Goal: Find specific page/section: Find specific page/section

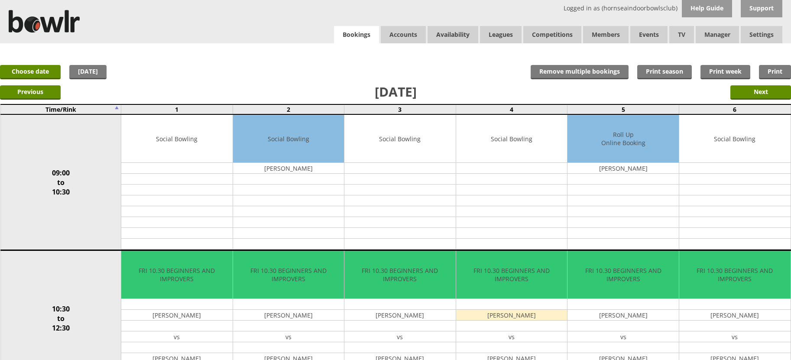
click at [350, 36] on link "Bookings" at bounding box center [356, 35] width 45 height 18
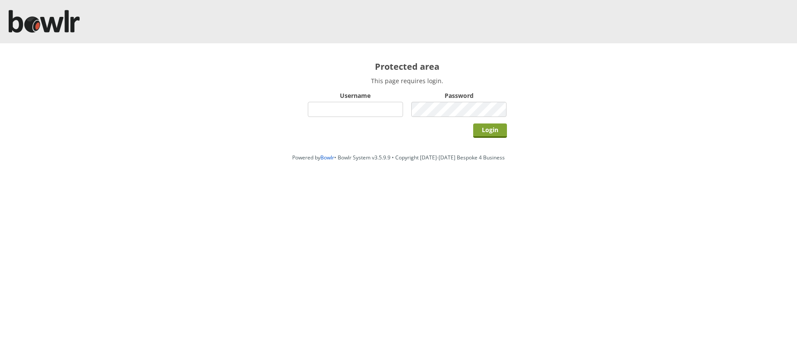
type input "hornseaindoorbowlsclub"
click at [477, 130] on input "Login" at bounding box center [490, 130] width 34 height 14
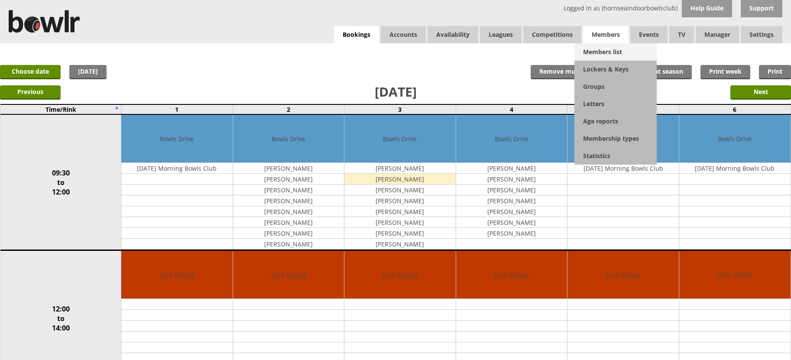
click at [602, 48] on link "Members list" at bounding box center [615, 51] width 82 height 17
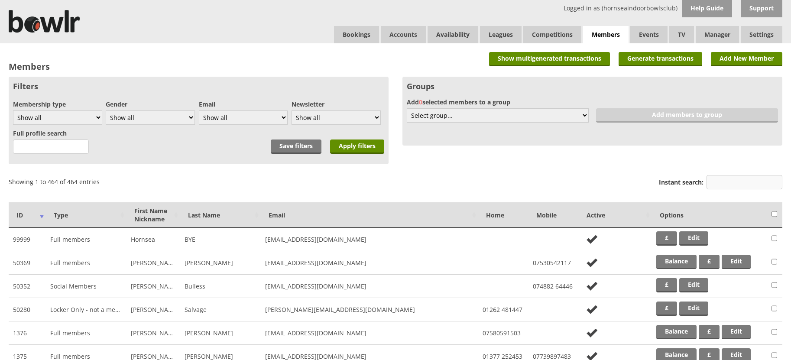
click at [716, 178] on input "Instant search:" at bounding box center [744, 182] width 76 height 14
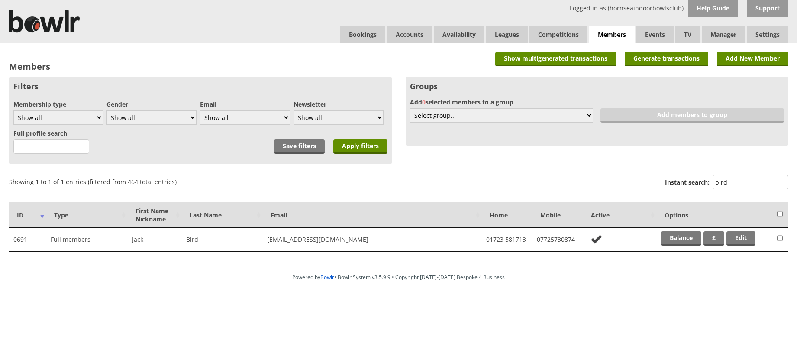
type input "bird"
